Goal: Navigation & Orientation: Find specific page/section

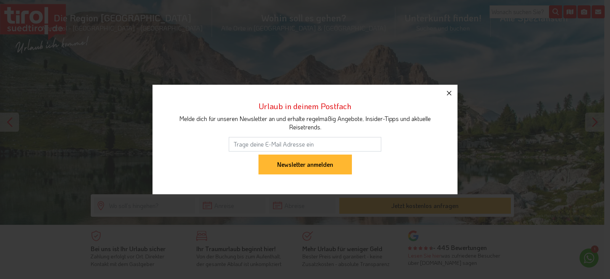
click at [446, 94] on icon "button" at bounding box center [448, 92] width 9 height 9
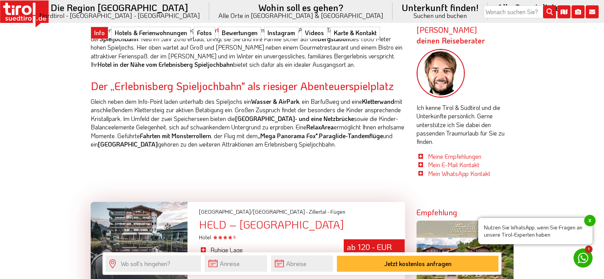
scroll to position [351, 0]
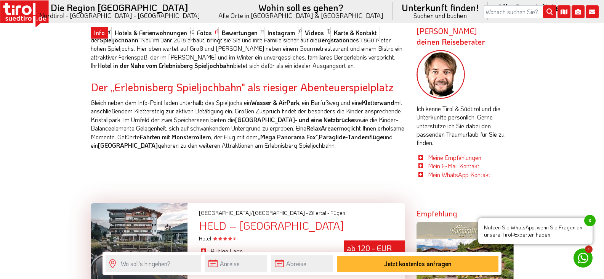
click at [444, 63] on img at bounding box center [441, 74] width 49 height 49
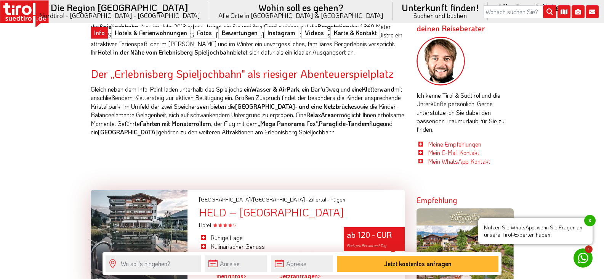
scroll to position [366, 0]
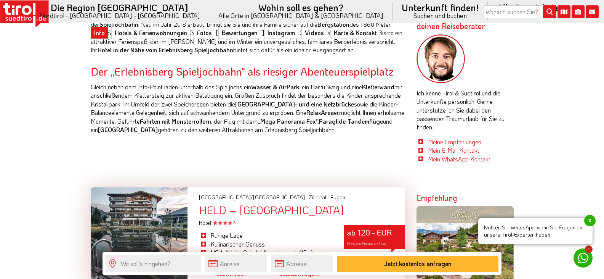
scroll to position [366, 0]
